Goal: Task Accomplishment & Management: Use online tool/utility

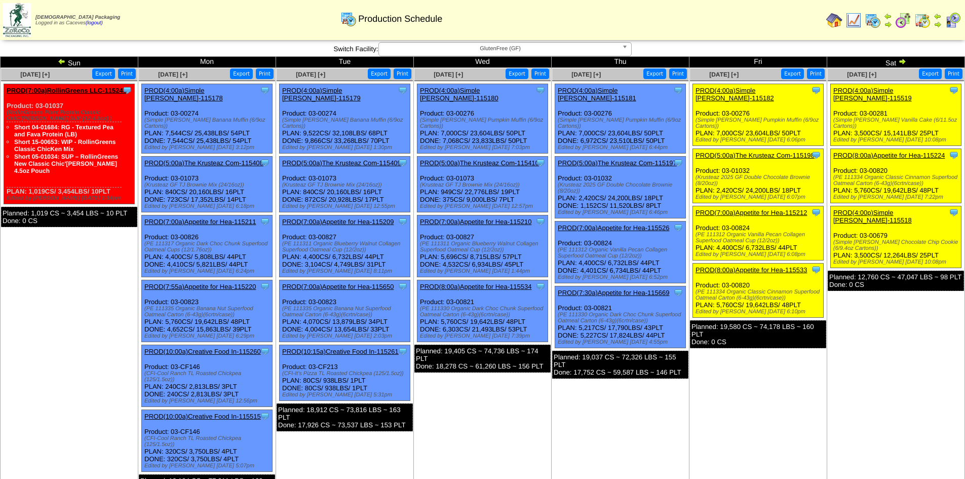
click at [896, 209] on link "PROD(4:00p)Simple [PERSON_NAME]-115518" at bounding box center [872, 216] width 79 height 15
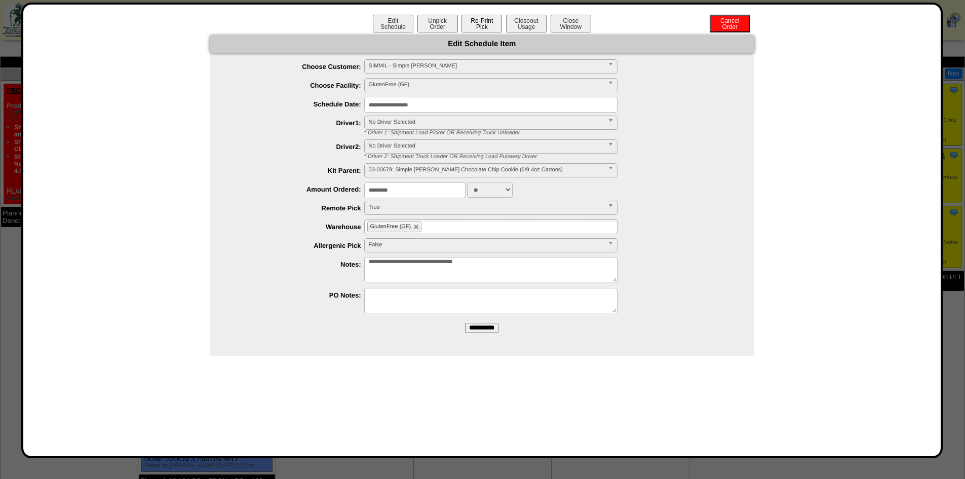
click at [478, 20] on button "Re-Print Pick" at bounding box center [481, 24] width 41 height 18
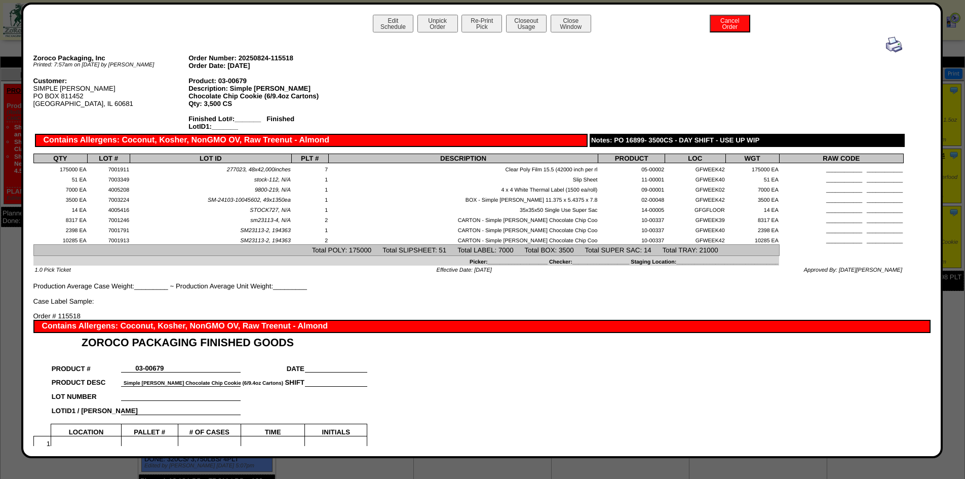
click at [886, 53] on link at bounding box center [894, 51] width 16 height 8
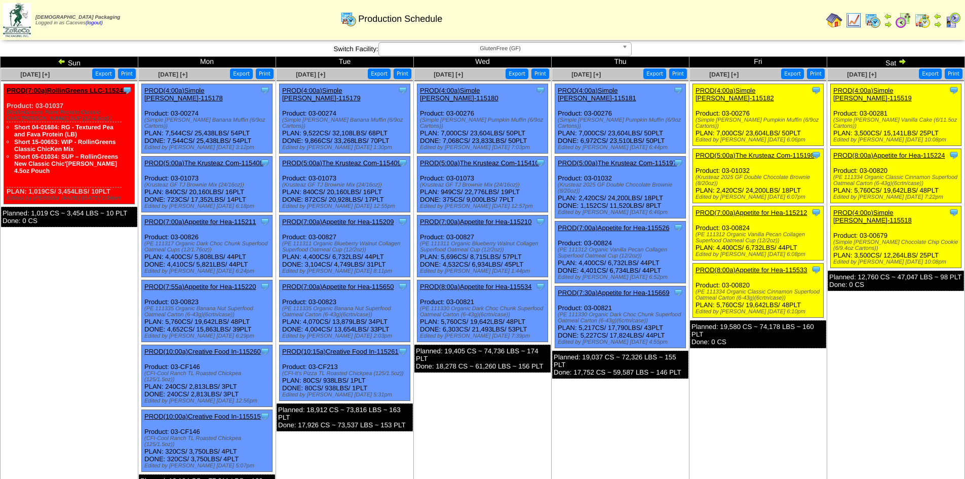
click at [879, 209] on link "PROD(4:00p)Simple [PERSON_NAME]-115518" at bounding box center [872, 216] width 79 height 15
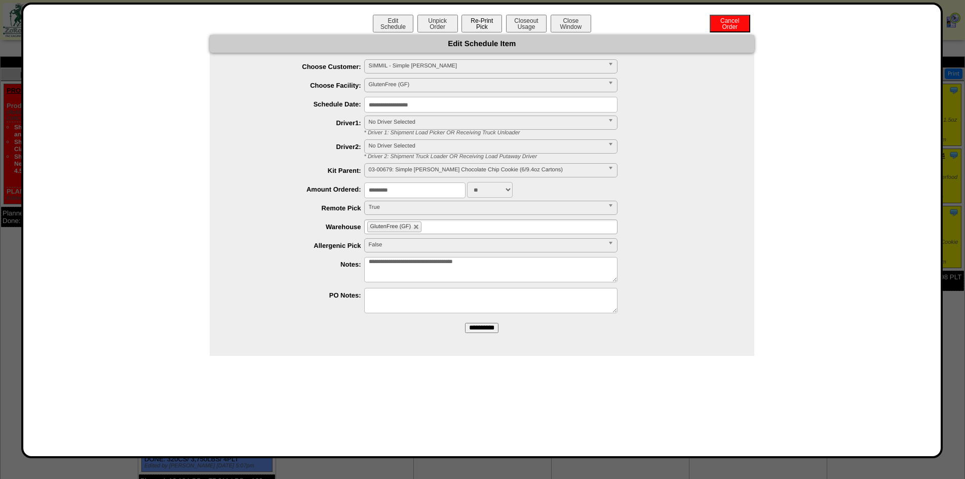
click at [464, 24] on button "Re-Print Pick" at bounding box center [481, 24] width 41 height 18
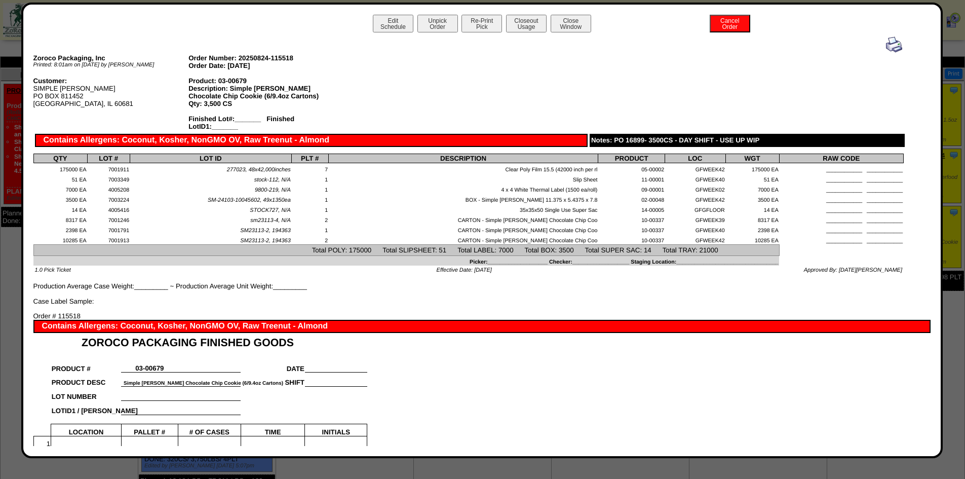
drag, startPoint x: 476, startPoint y: 62, endPoint x: 780, endPoint y: 86, distance: 304.9
click at [771, 89] on div "Zoroco Packaging, Inc Printed: 8:01am on [DATE] by [PERSON_NAME] Order Number: …" at bounding box center [468, 170] width 870 height 268
click at [888, 51] on img at bounding box center [894, 44] width 16 height 16
